Goal: Task Accomplishment & Management: Complete application form

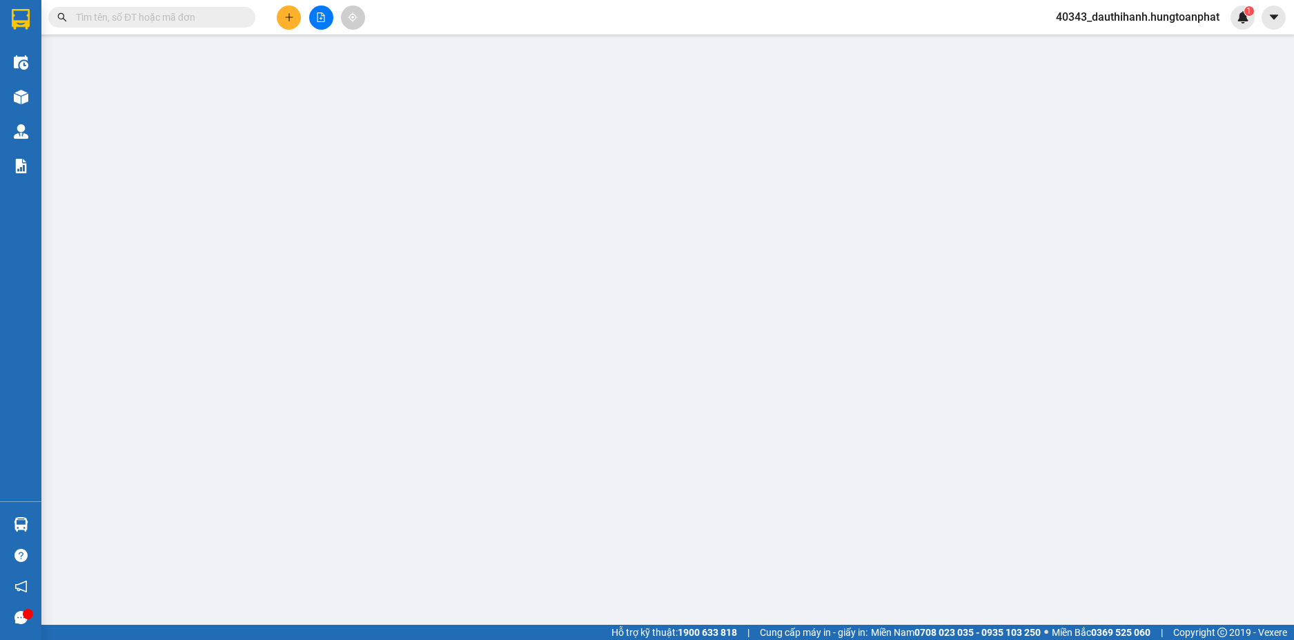
click at [152, 15] on input "text" at bounding box center [157, 17] width 163 height 15
paste input "0410250432"
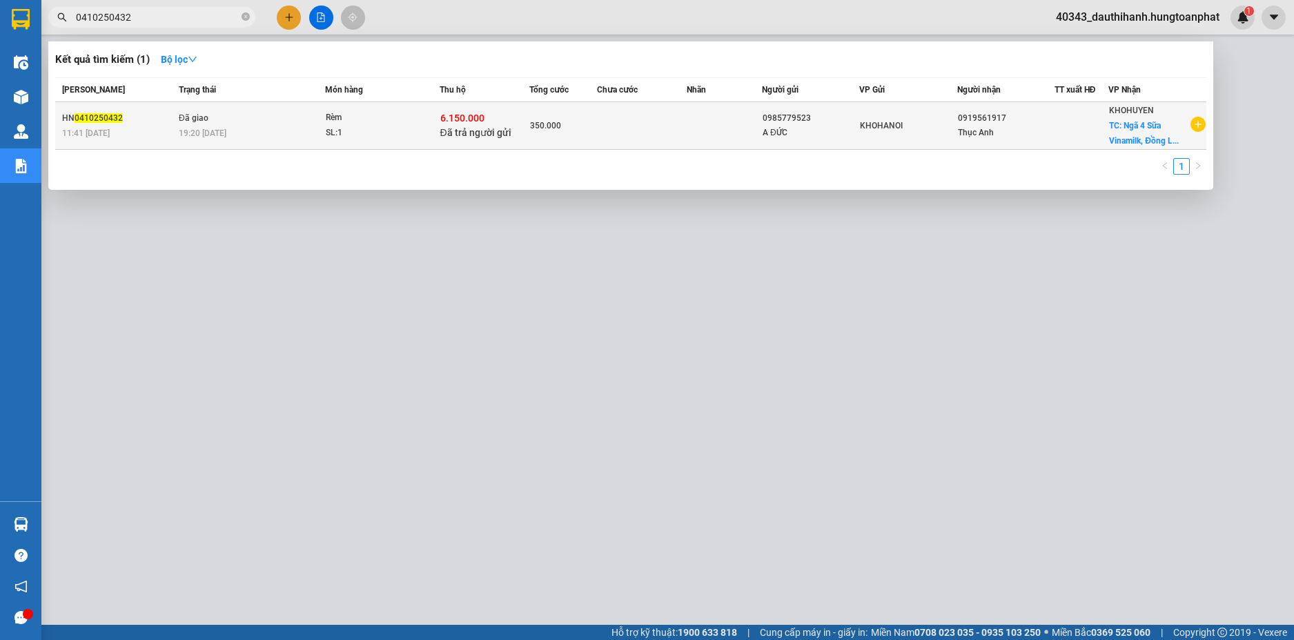
type input "0410250432"
click at [215, 109] on td "Đã giao 19:20 [DATE]" at bounding box center [250, 126] width 150 height 48
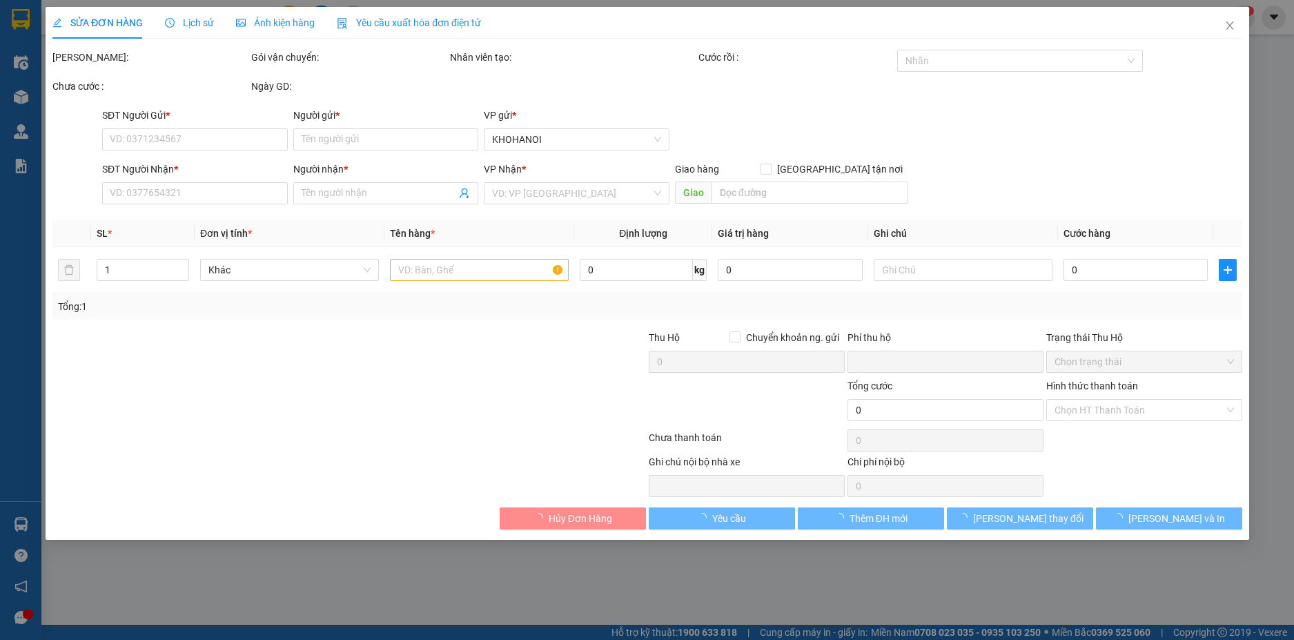
type input "0985779523"
type input "A ĐỨC"
type input "0919561917"
type input "Thục Anh"
checkbox input "true"
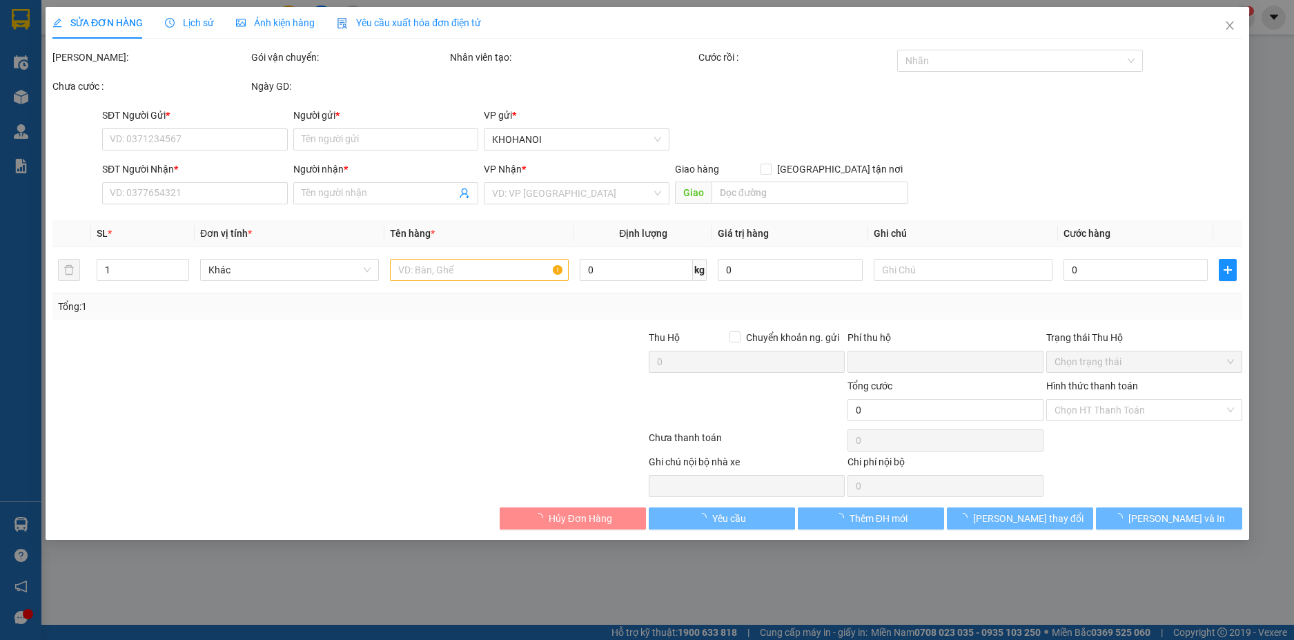
type input "Ngã 4 Sữa Vinamilk, [GEOGRAPHIC_DATA], [GEOGRAPHIC_DATA]"
checkbox input "true"
type input "6.150.000"
type input "0"
type input "350.000"
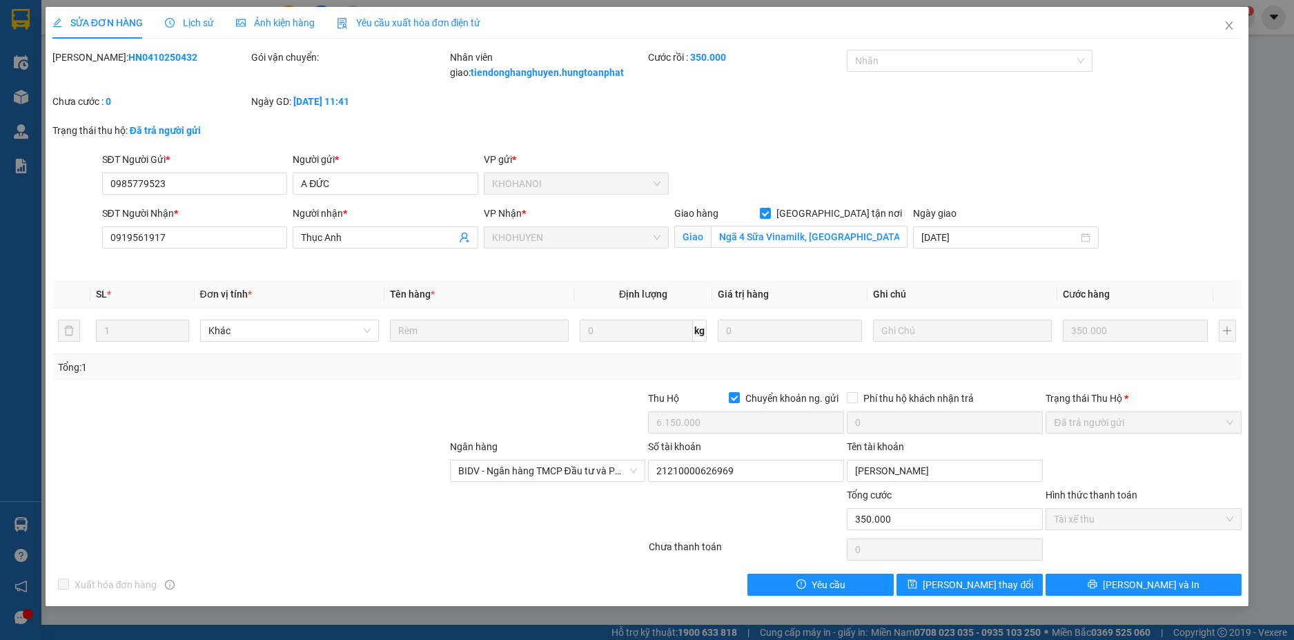
click at [190, 21] on span "Lịch sử" at bounding box center [189, 22] width 49 height 11
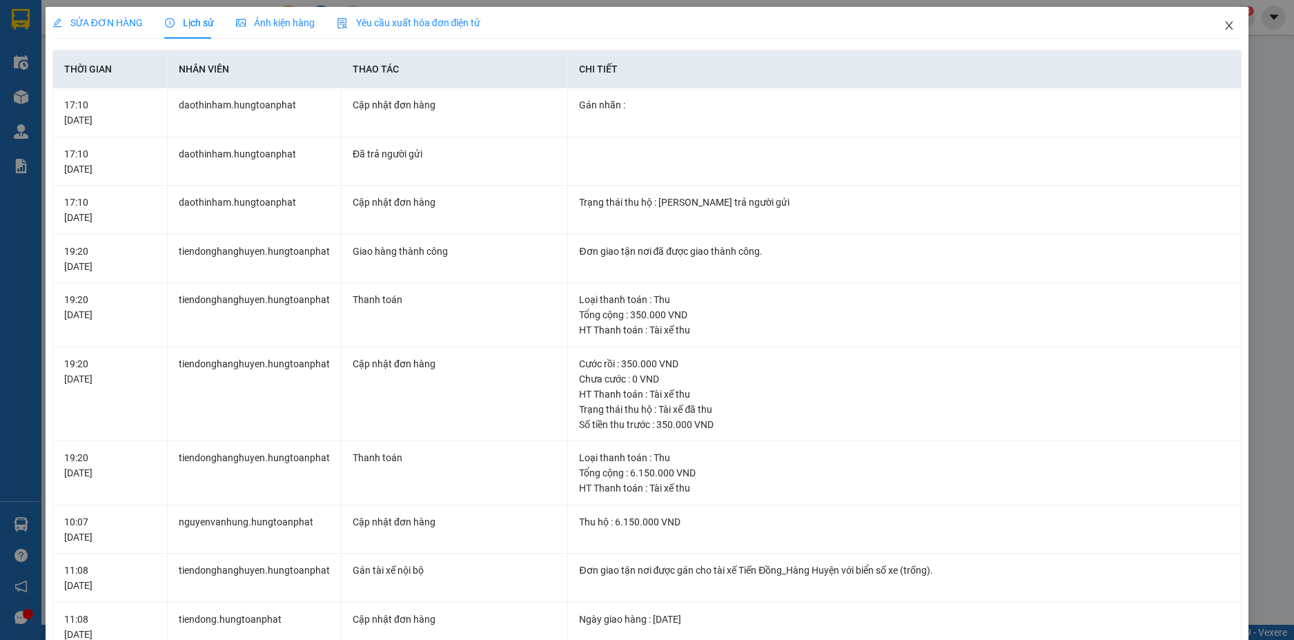
click at [1223, 27] on icon "close" at bounding box center [1228, 25] width 11 height 11
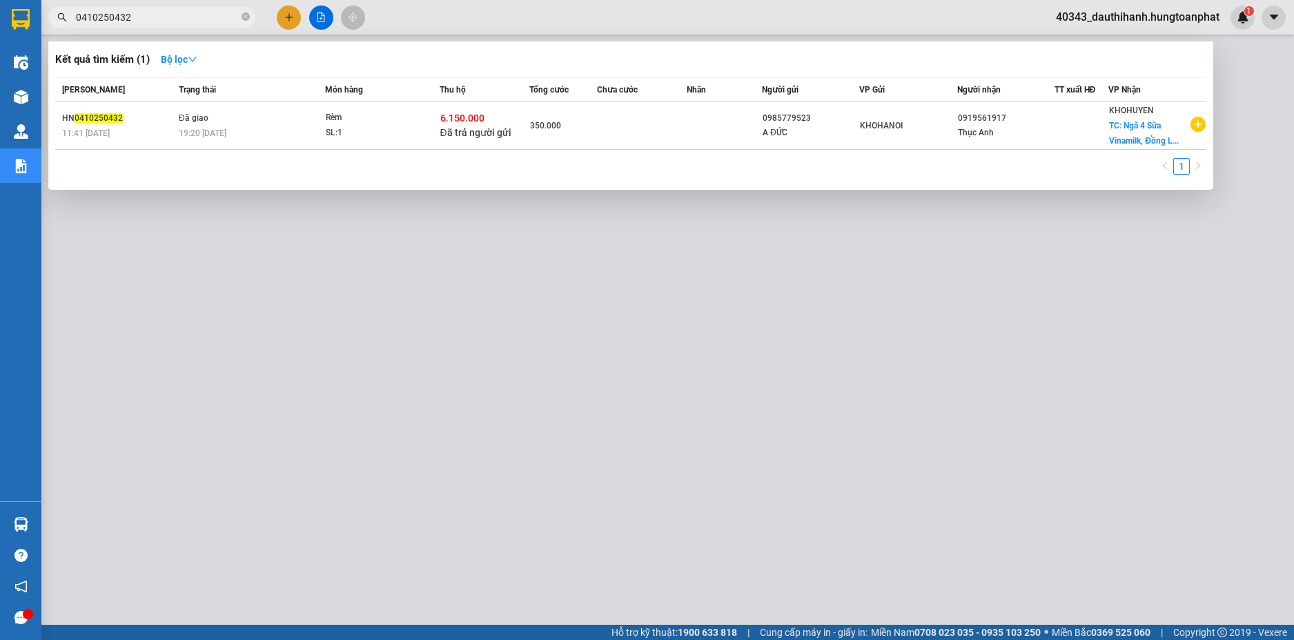
drag, startPoint x: 152, startPoint y: 18, endPoint x: 0, endPoint y: 18, distance: 151.8
click at [0, 18] on section "Kết quả tìm kiếm ( 1 ) Bộ lọc Mã ĐH Trạng thái Món hàng Thu hộ Tổng cước Chưa c…" at bounding box center [647, 320] width 1294 height 640
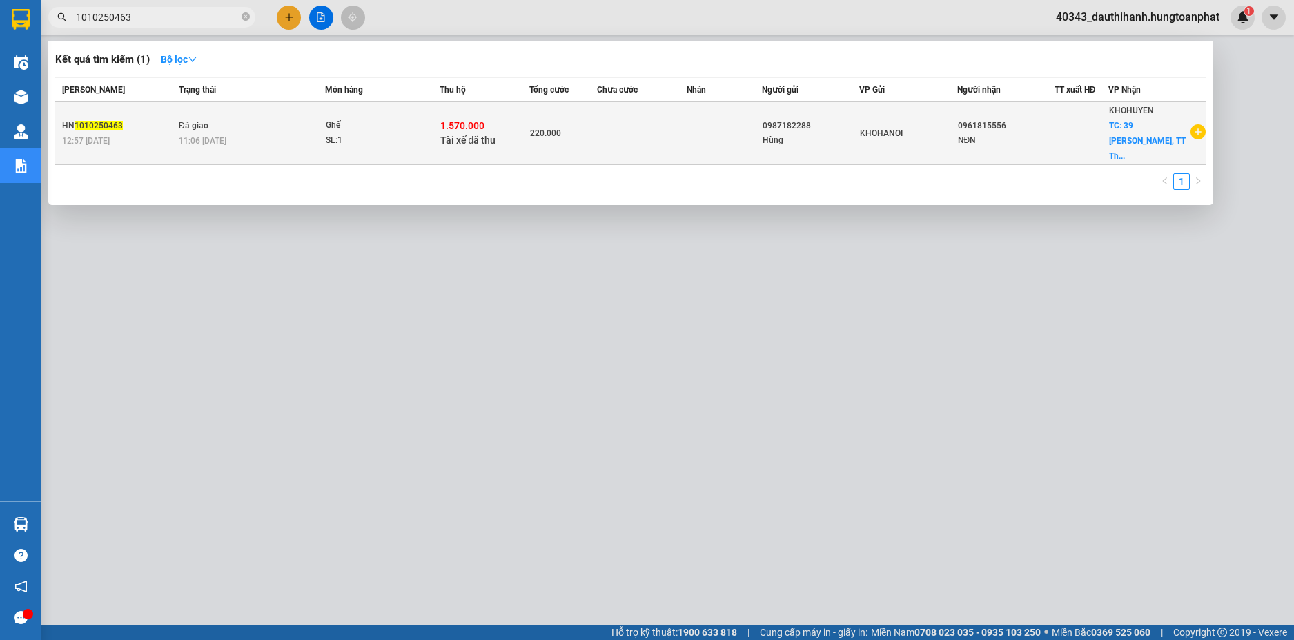
type input "1010250463"
click at [408, 133] on div "SL: 1" at bounding box center [378, 140] width 104 height 15
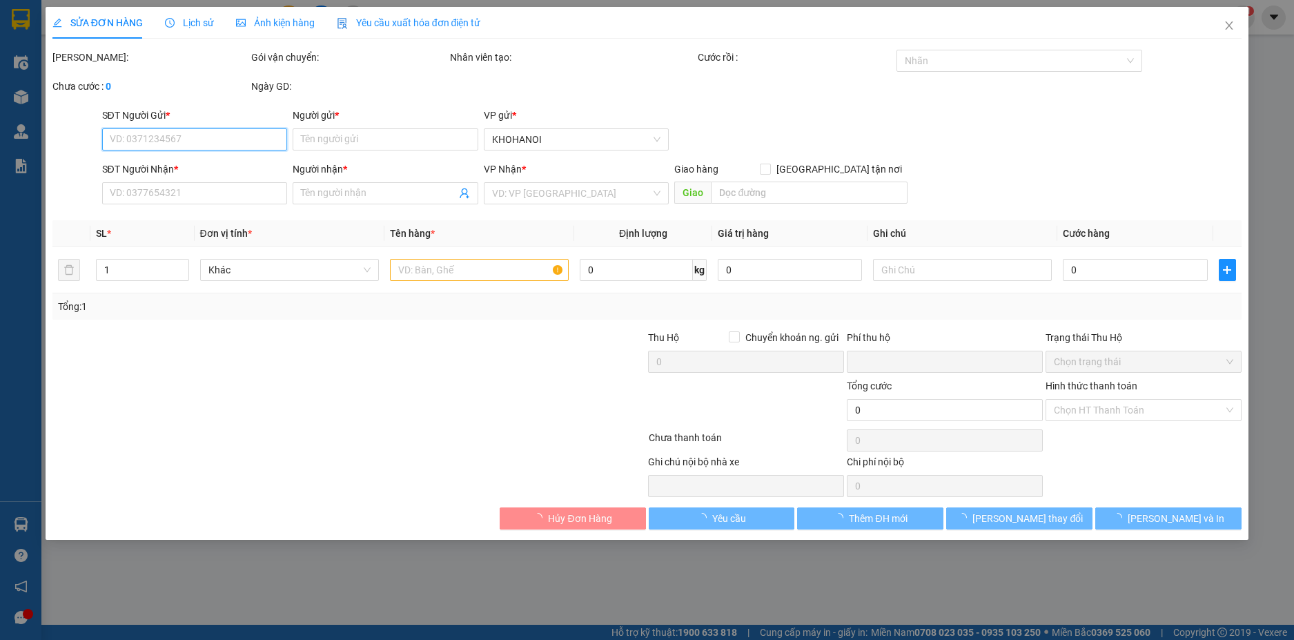
type input "0987182288"
type input "Hùng"
type input "0961815556"
type input "NĐN"
checkbox input "true"
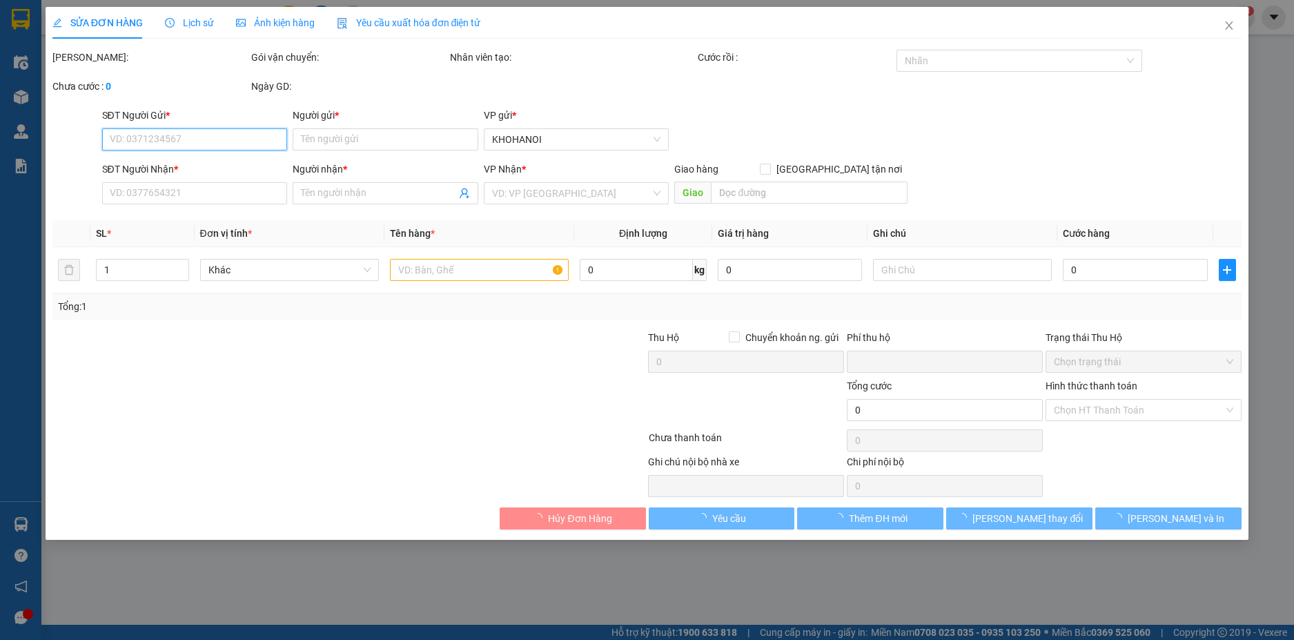
type input "39 [PERSON_NAME], [PERSON_NAME], Na"
checkbox input "true"
type input "1.570.000"
type input "0"
type input "220.000"
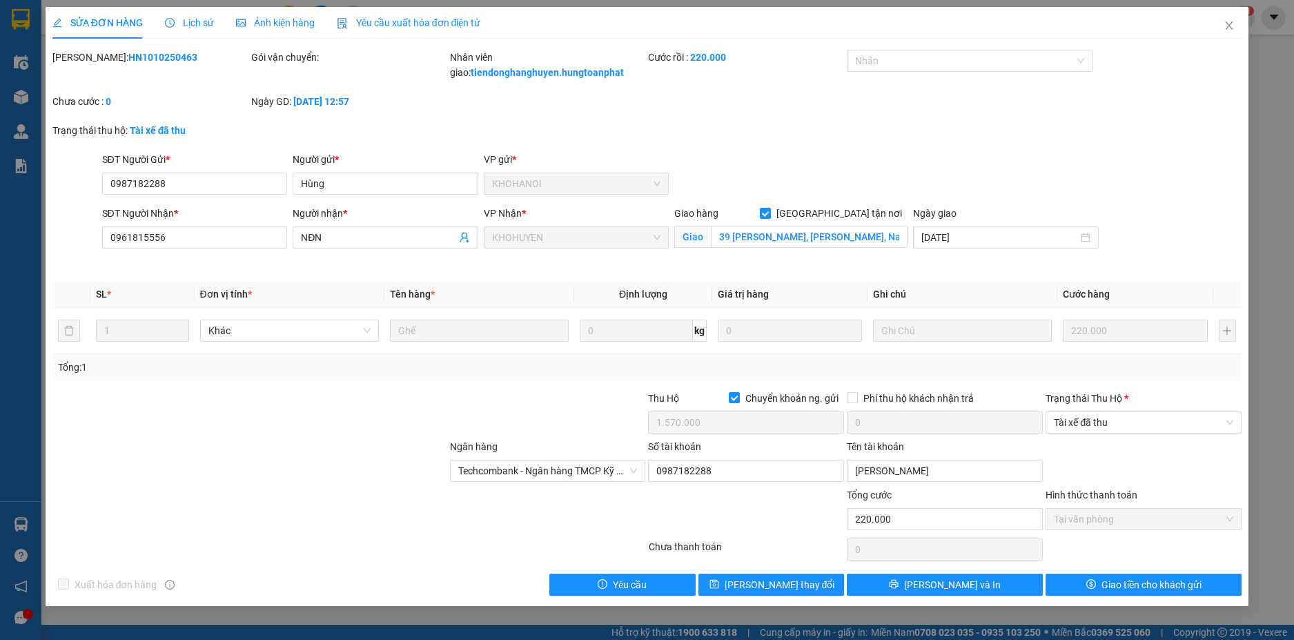
click at [206, 17] on span "Lịch sử" at bounding box center [189, 22] width 49 height 11
